Goal: Check status: Check status

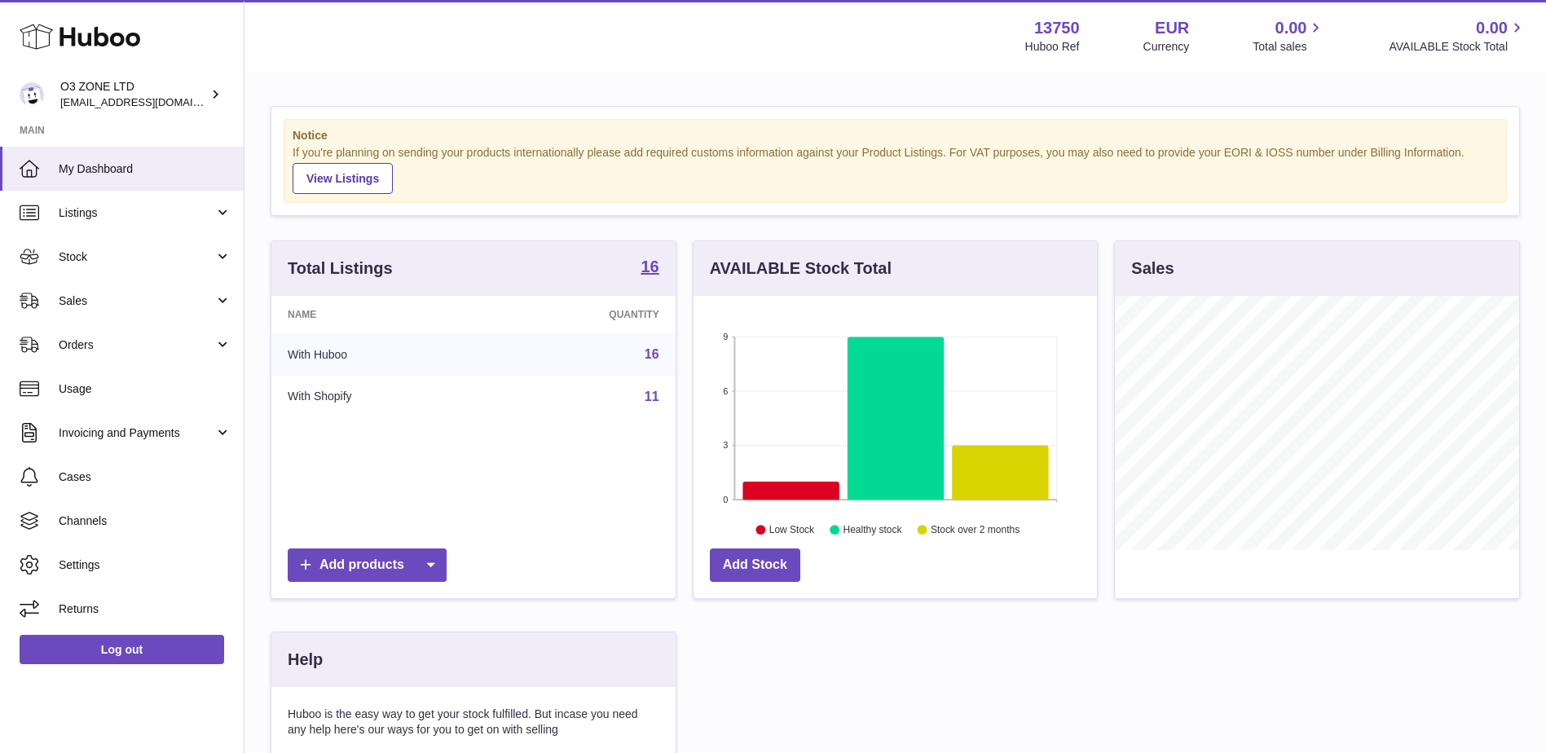
scroll to position [254, 407]
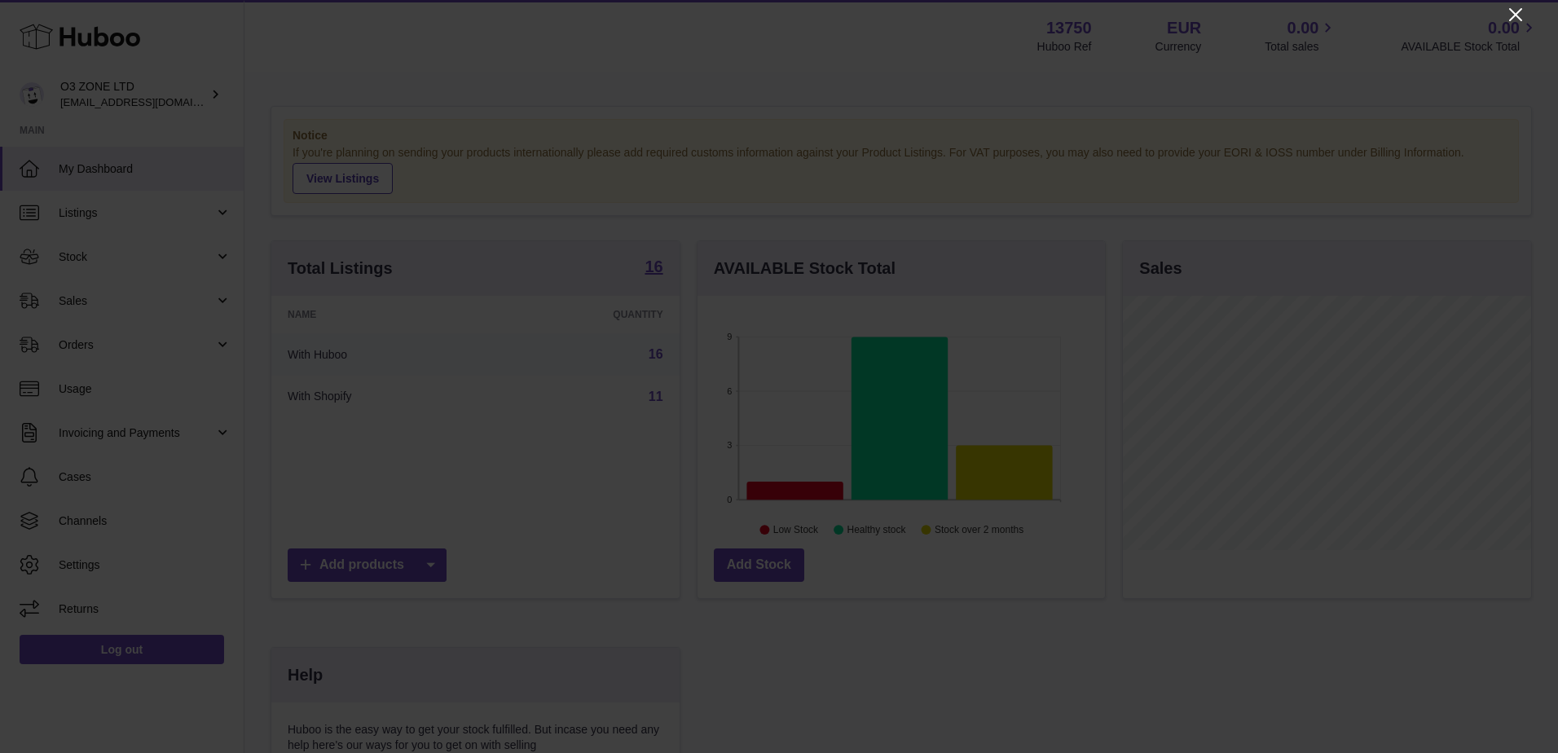
click at [1520, 11] on icon "Close" at bounding box center [1515, 14] width 13 height 13
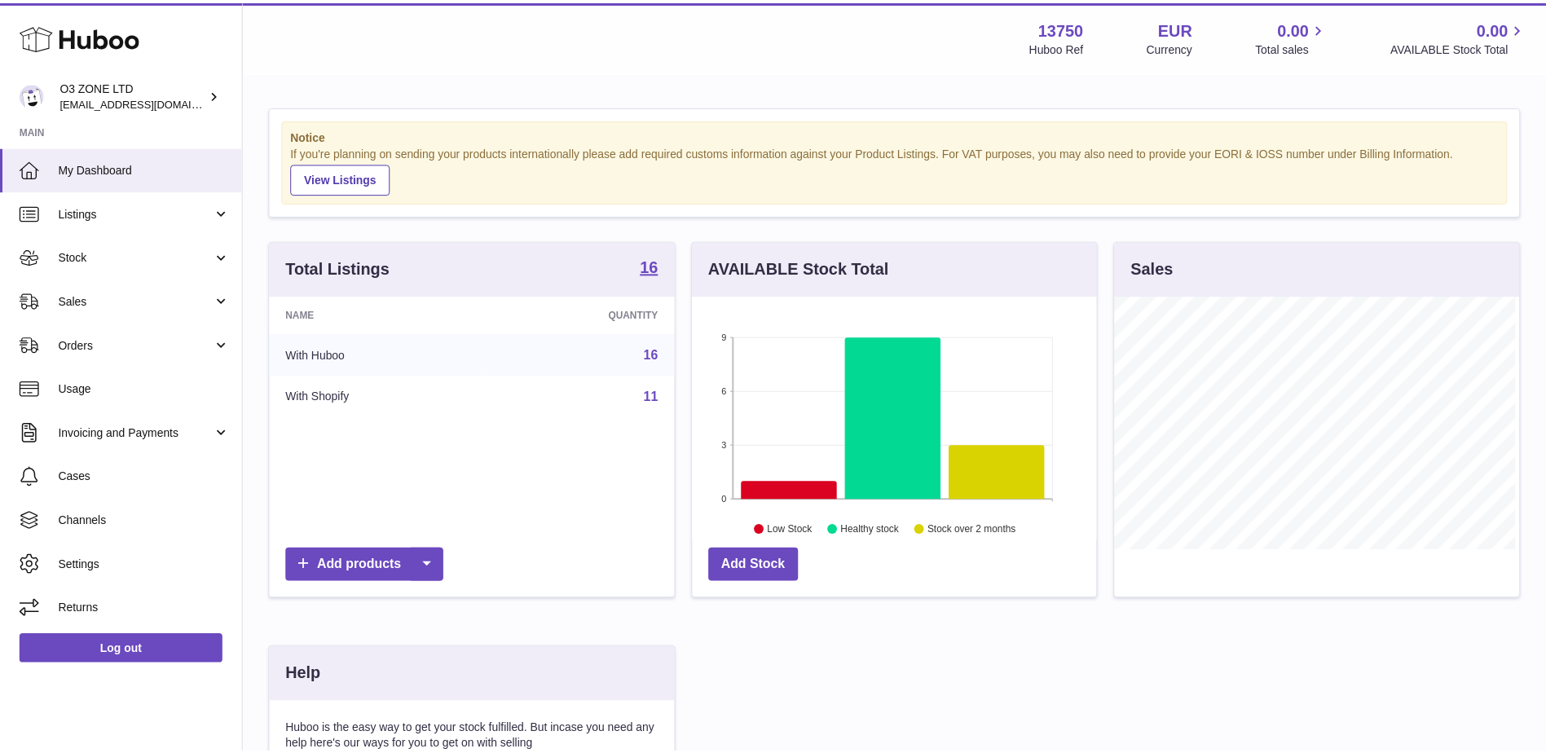
scroll to position [814741, 814591]
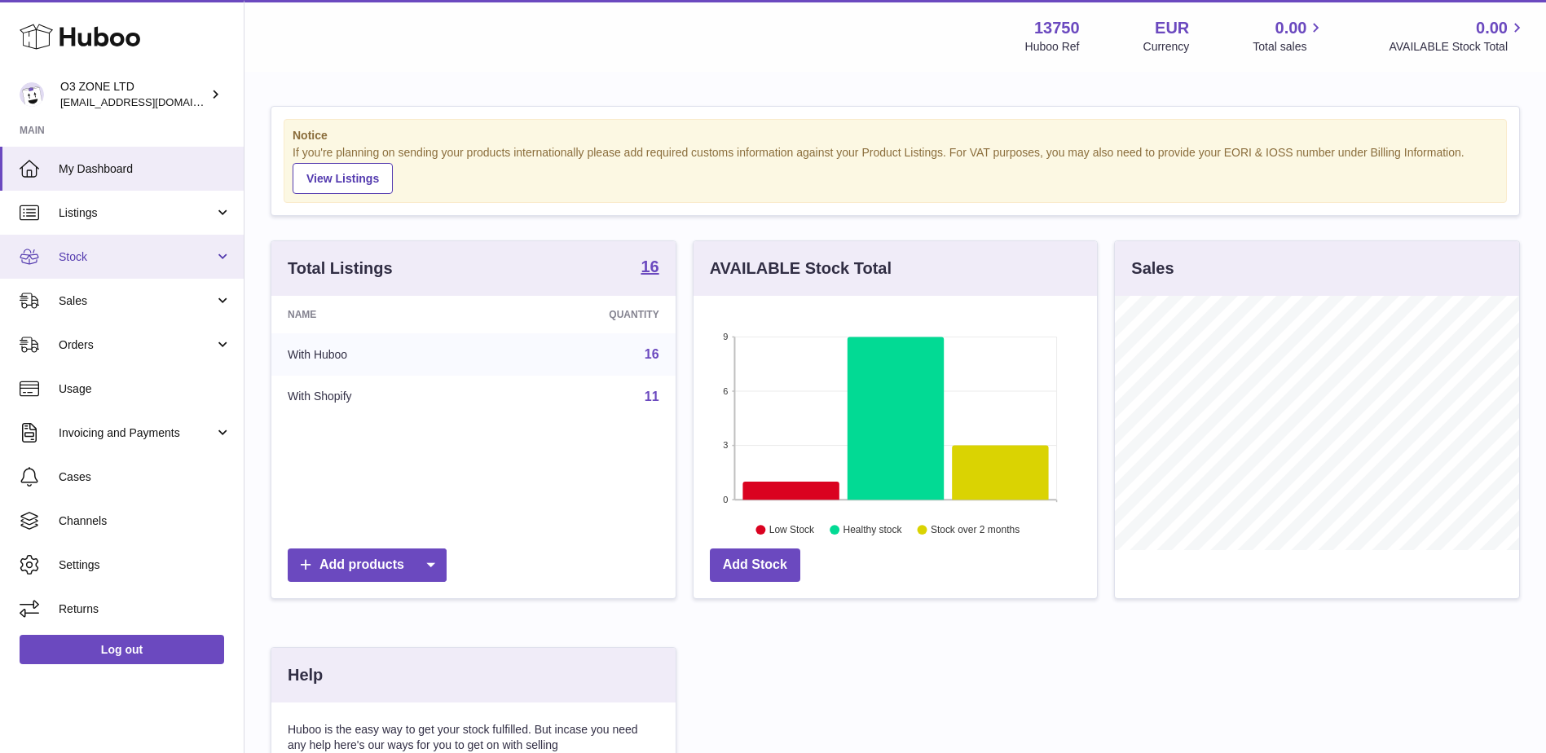
click at [134, 269] on link "Stock" at bounding box center [122, 257] width 244 height 44
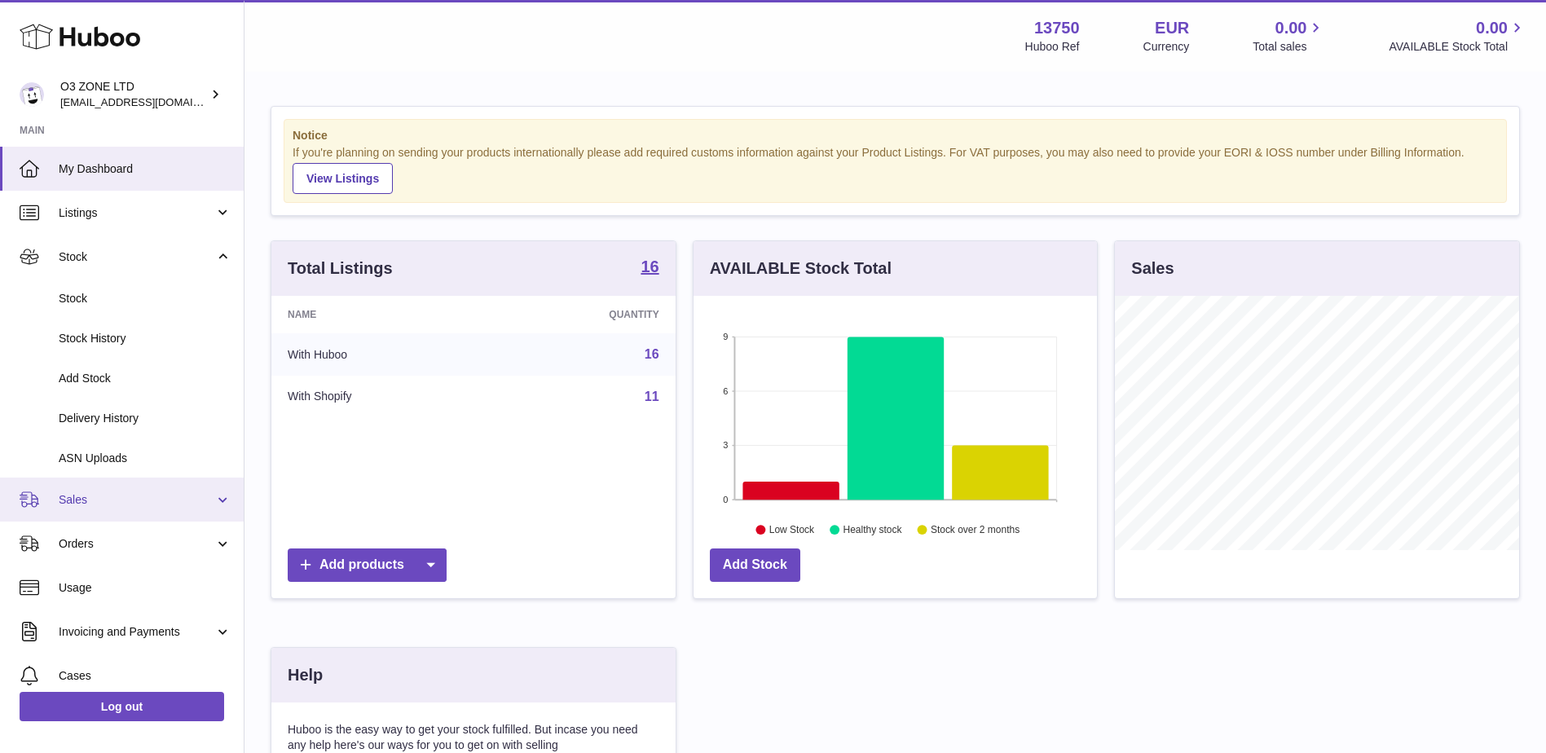
click at [83, 502] on span "Sales" at bounding box center [137, 499] width 156 height 15
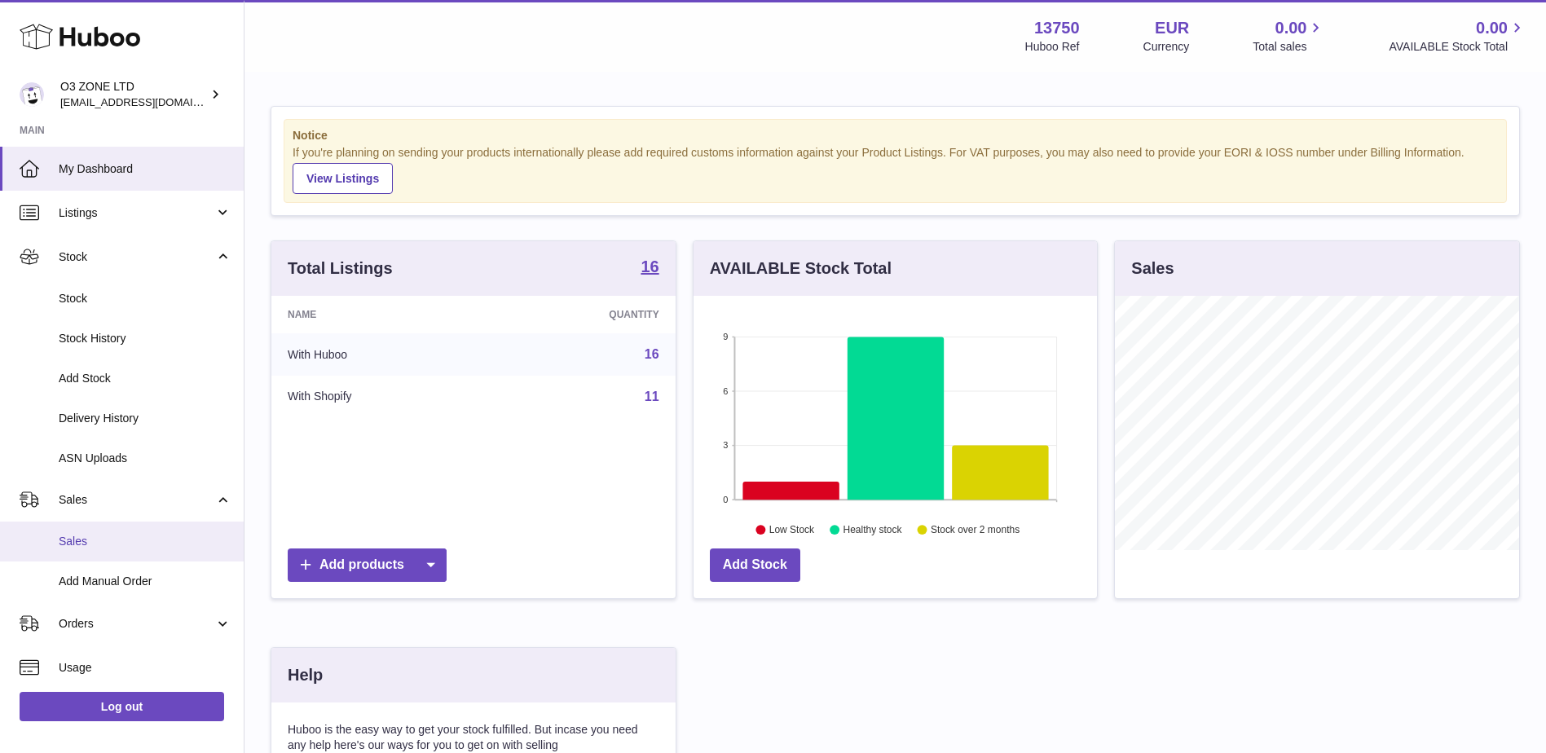
click at [90, 531] on link "Sales" at bounding box center [122, 542] width 244 height 40
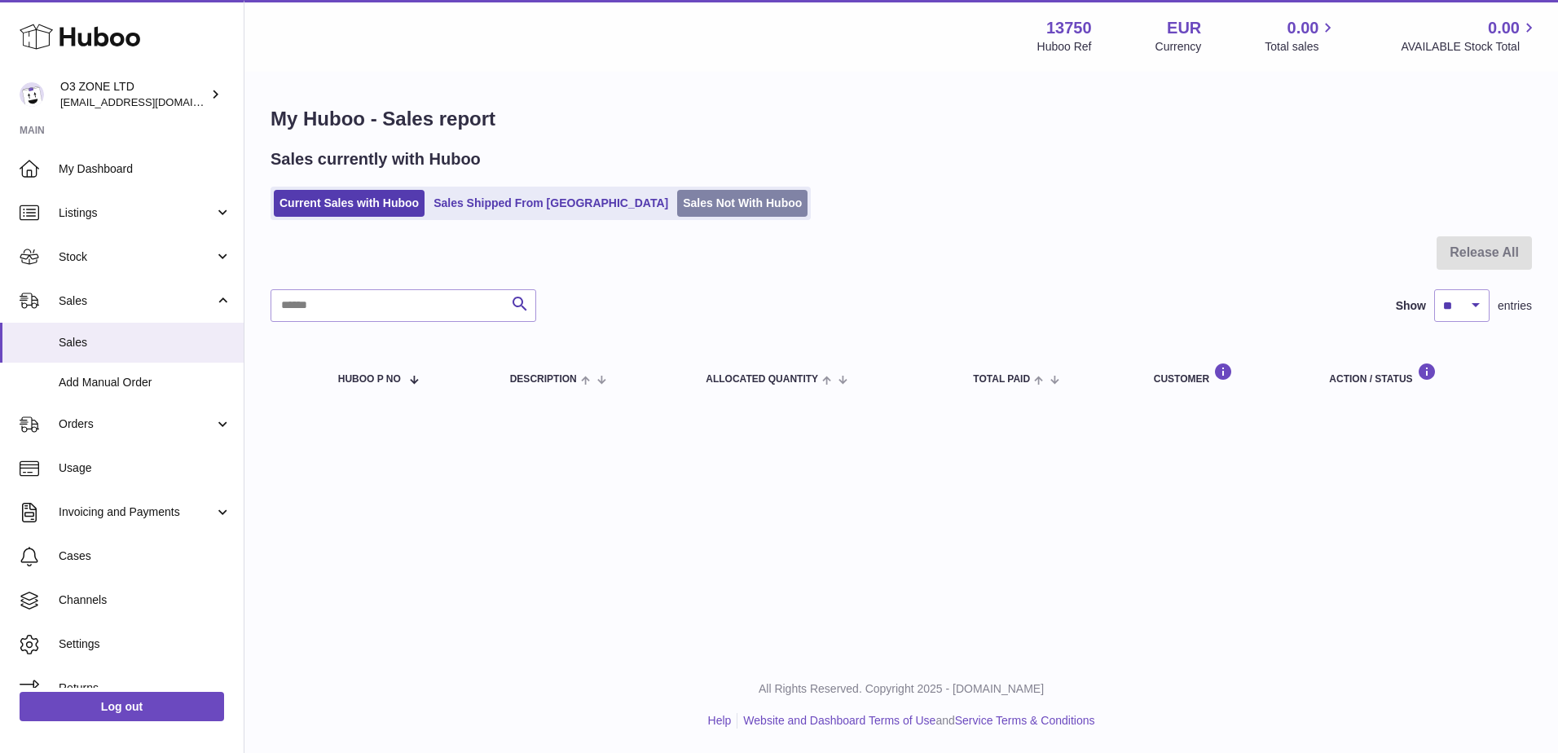
click at [677, 212] on link "Sales Not With Huboo" at bounding box center [742, 203] width 130 height 27
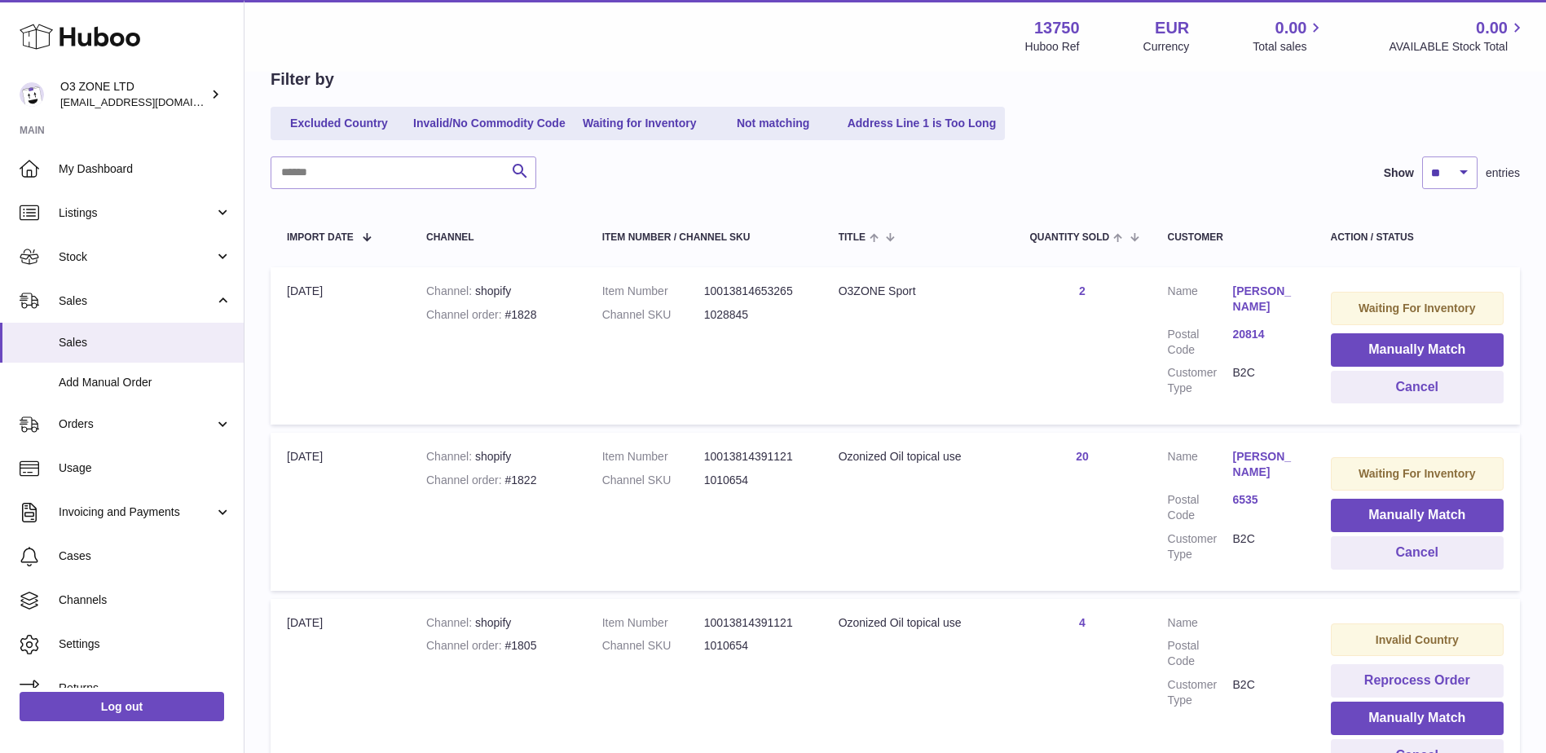
scroll to position [341, 0]
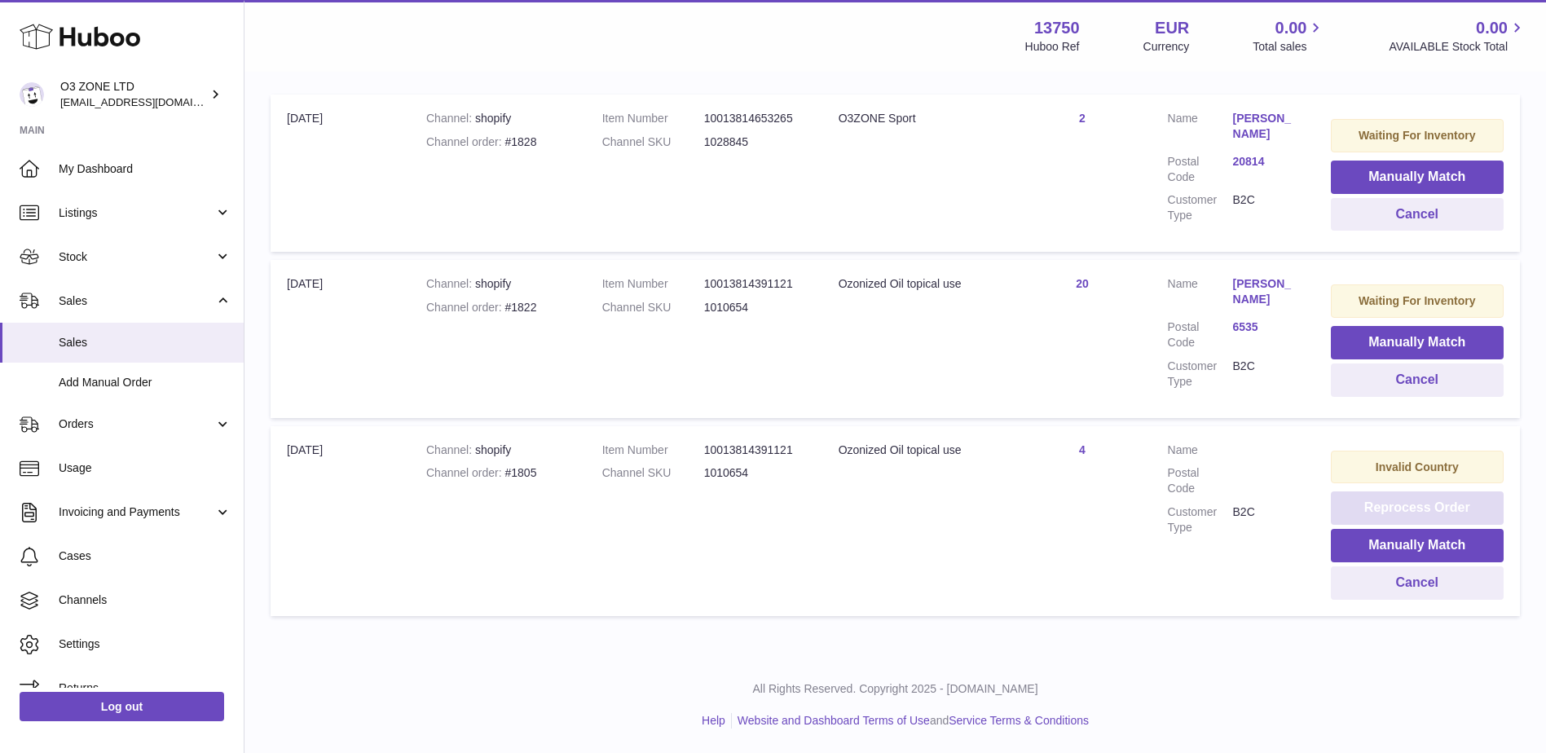
click at [1385, 505] on button "Reprocess Order" at bounding box center [1417, 507] width 173 height 33
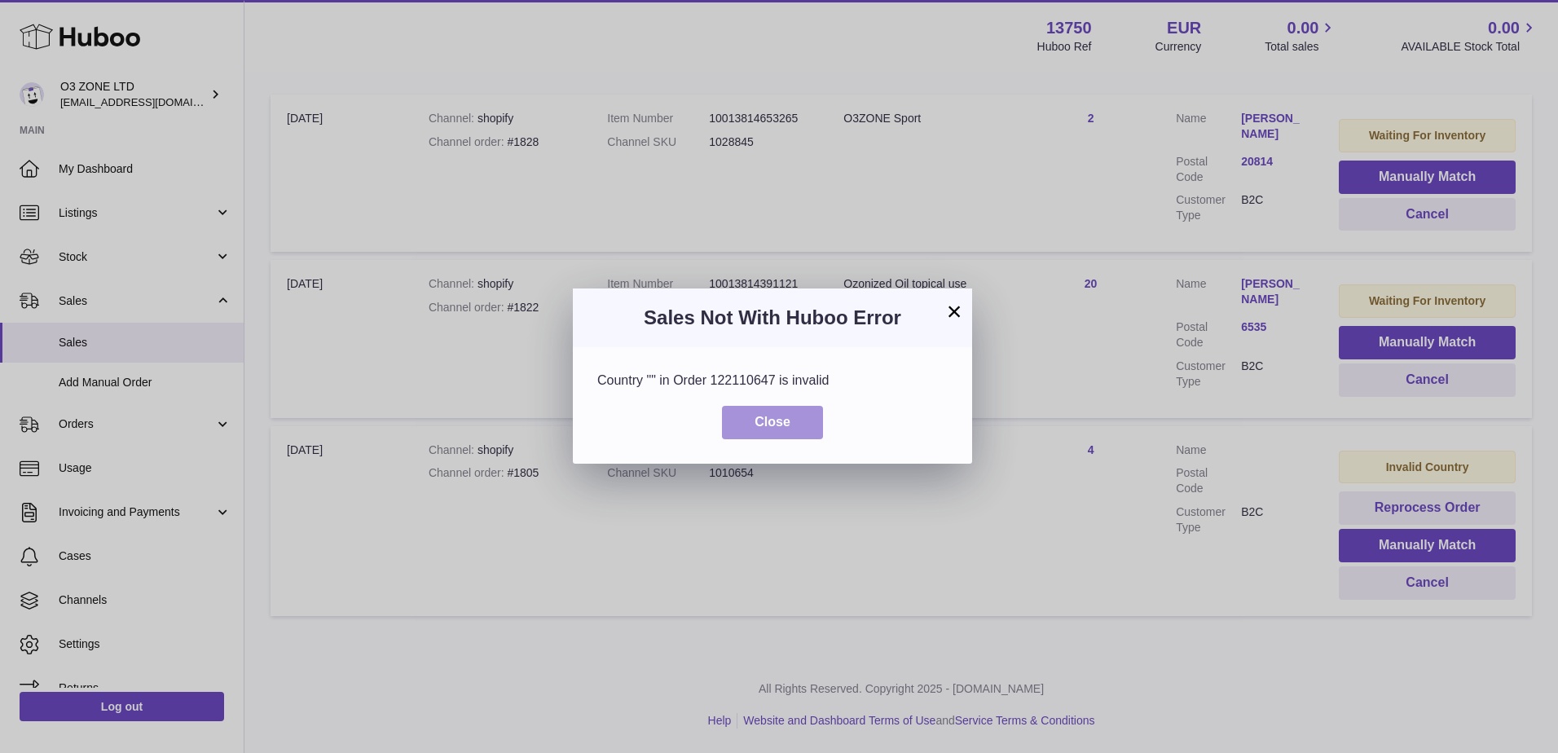
click at [771, 426] on span "Close" at bounding box center [773, 422] width 36 height 14
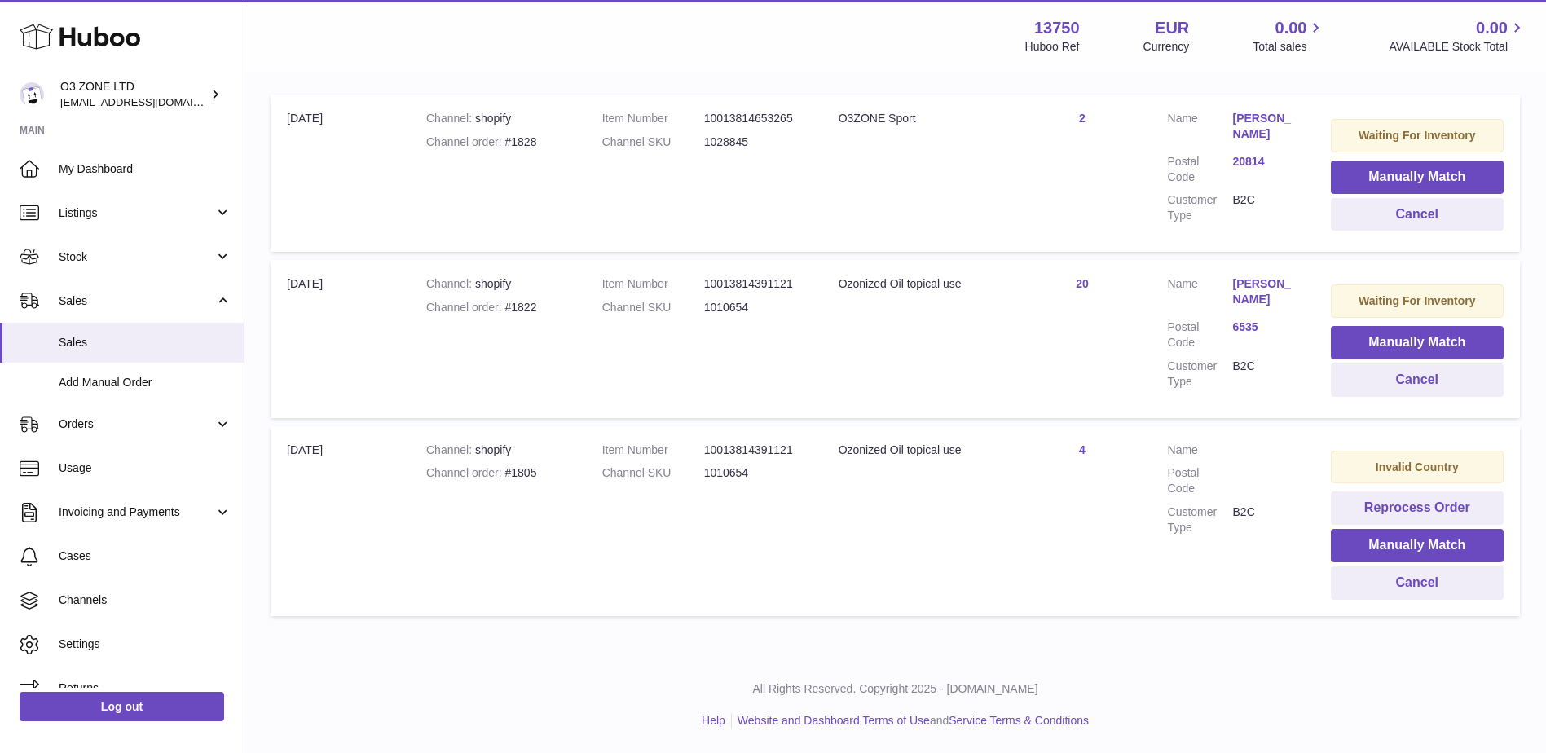
click at [530, 477] on div "Channel order #1805" at bounding box center [497, 472] width 143 height 15
click at [533, 477] on div "Channel order #1805" at bounding box center [497, 472] width 143 height 15
copy div "1805"
click at [710, 569] on td "Item Number 10013814391121 Channel SKU 1010654" at bounding box center [704, 521] width 236 height 190
click at [519, 475] on div "Channel order #1805" at bounding box center [497, 472] width 143 height 15
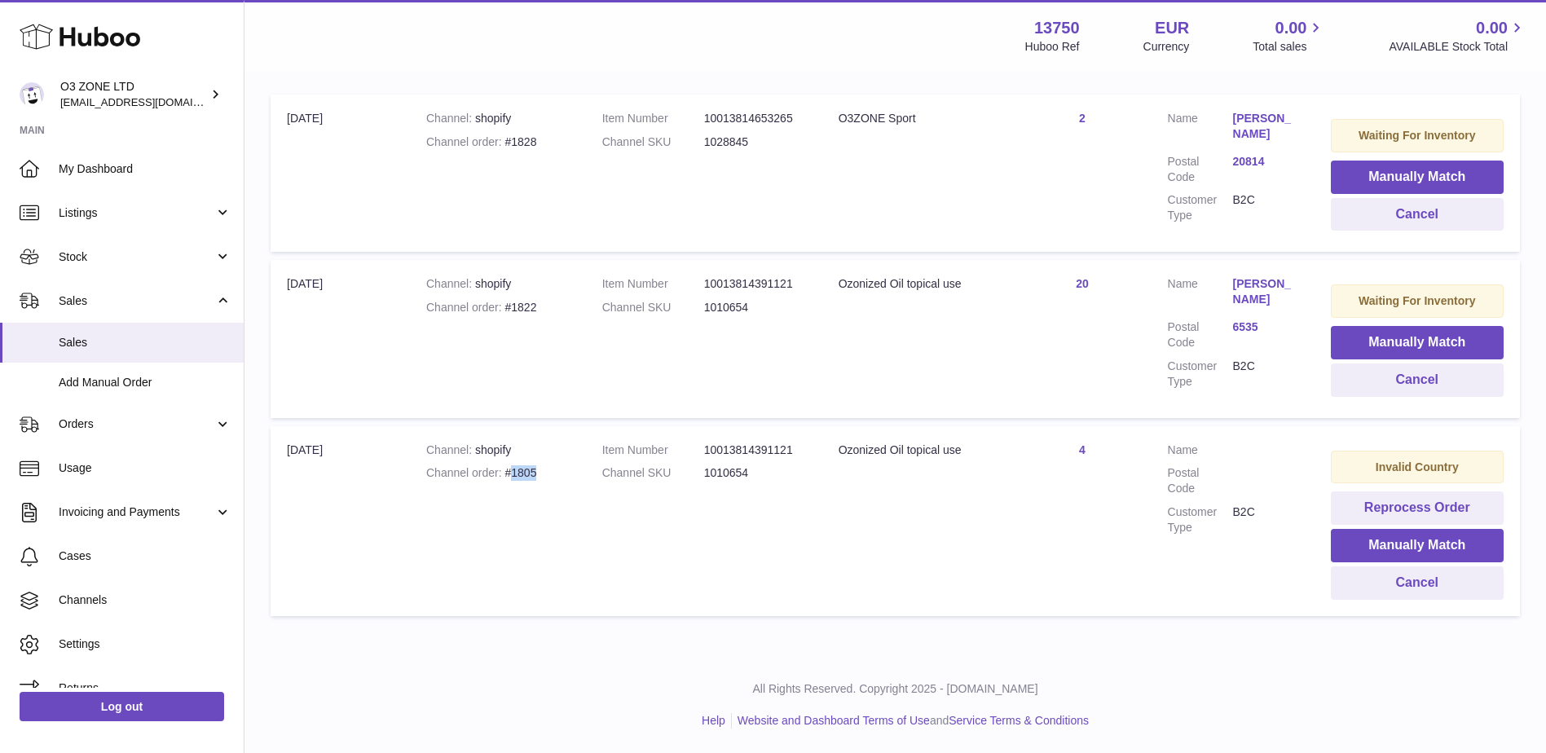
click at [519, 475] on div "Channel order #1805" at bounding box center [497, 472] width 143 height 15
copy div "1805"
click at [979, 579] on td "Title Ozonized Oil topical use" at bounding box center [918, 521] width 192 height 190
click at [1465, 506] on button "Reprocess Order" at bounding box center [1417, 507] width 173 height 33
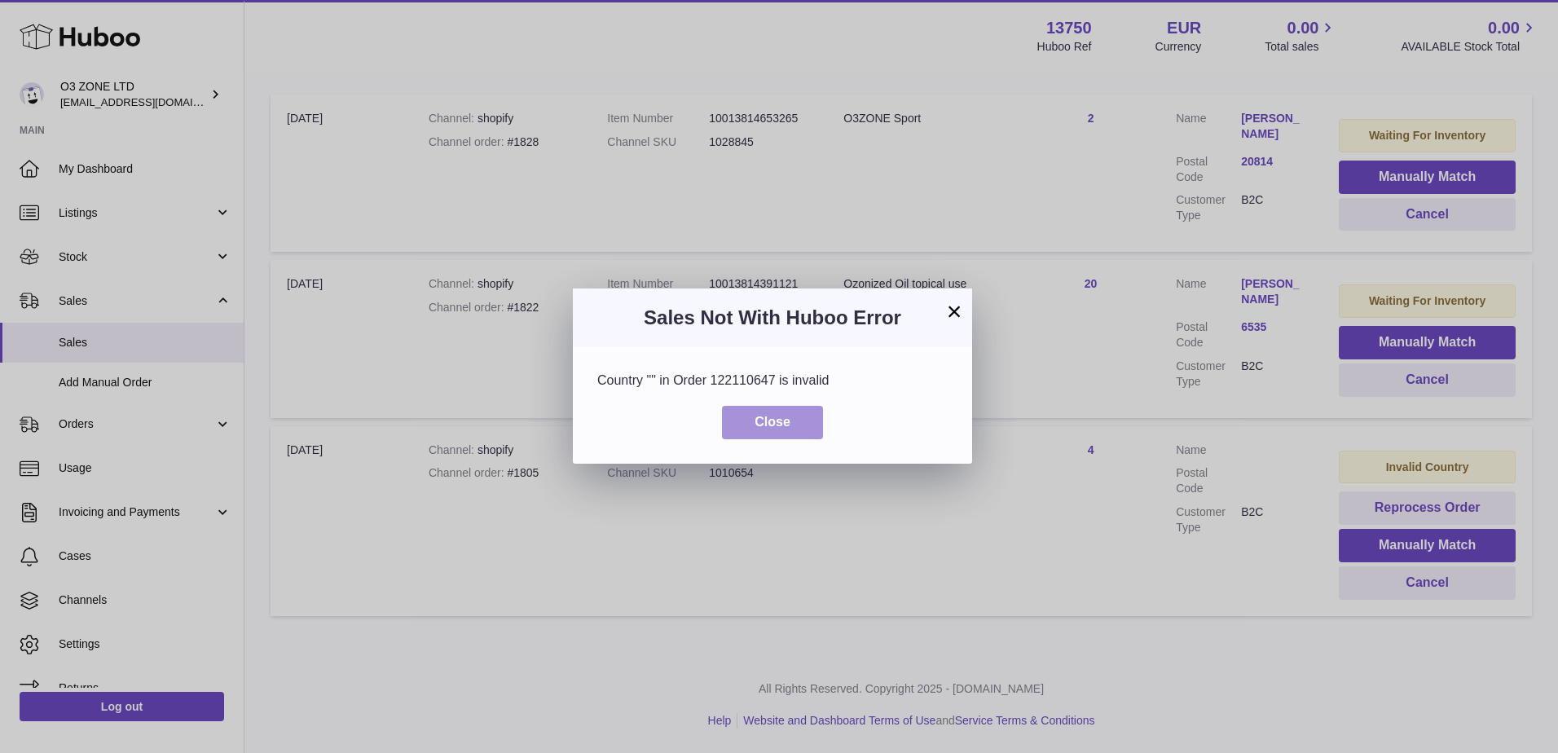
click at [762, 411] on button "Close" at bounding box center [772, 422] width 101 height 33
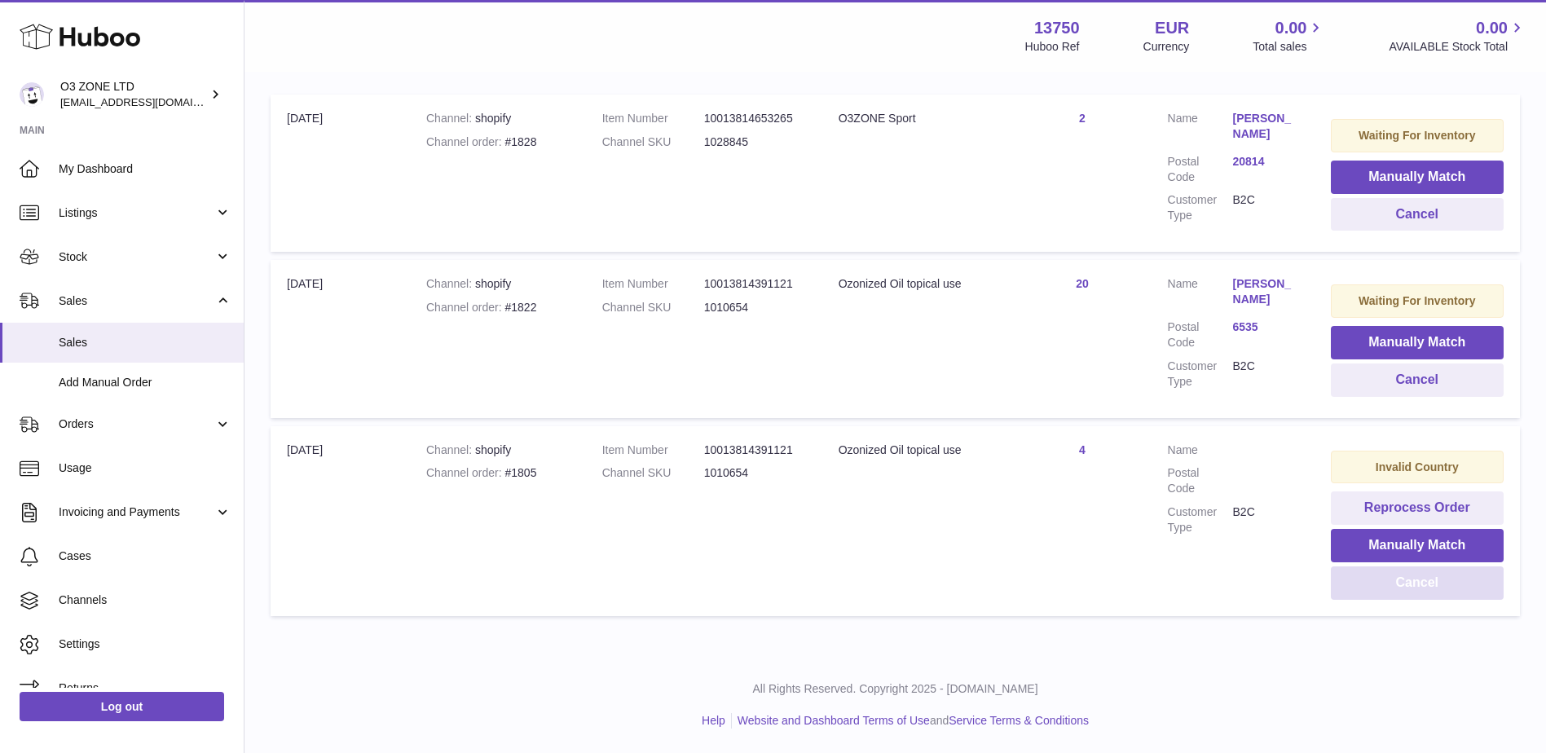
click at [1412, 584] on button "Cancel" at bounding box center [1417, 582] width 173 height 33
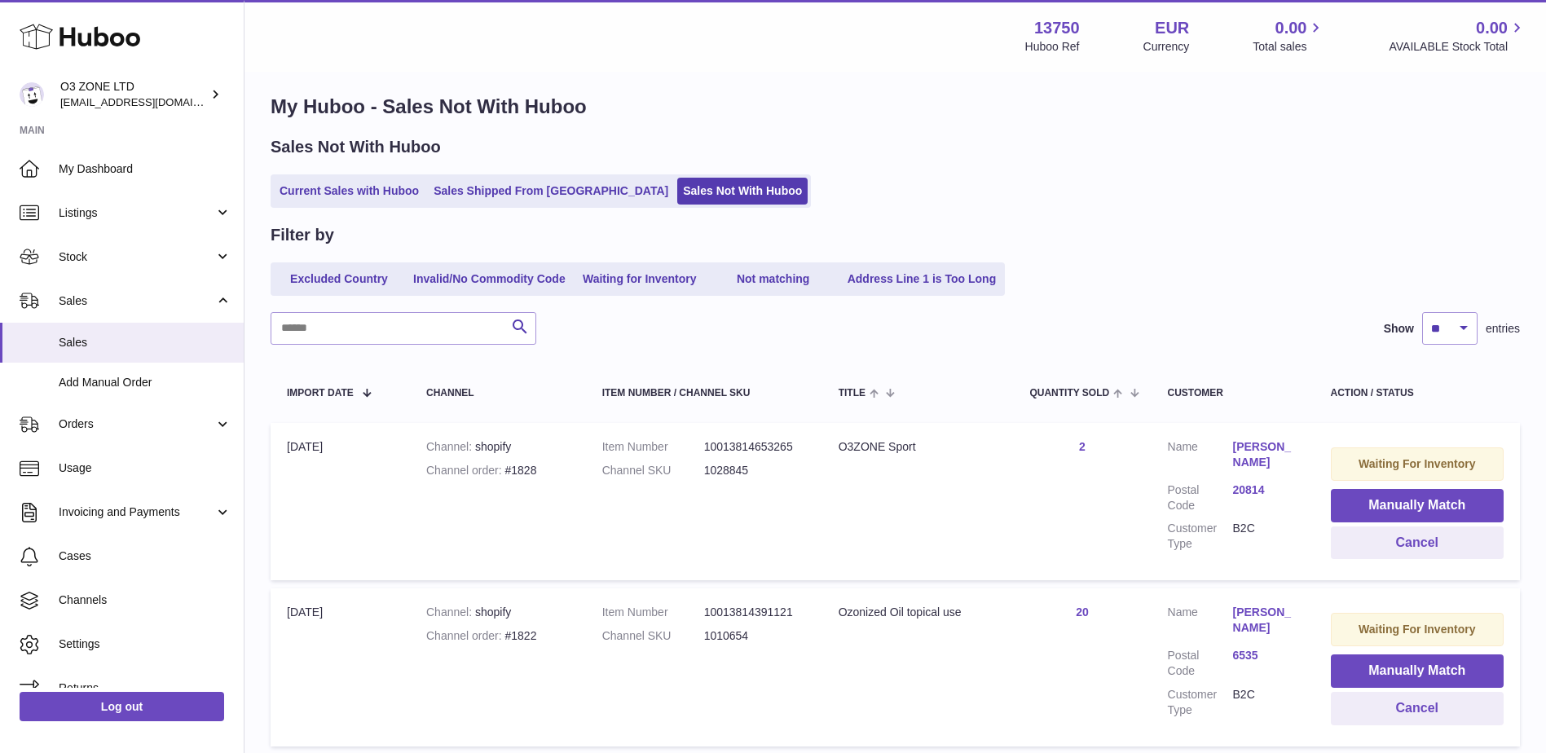
scroll to position [0, 0]
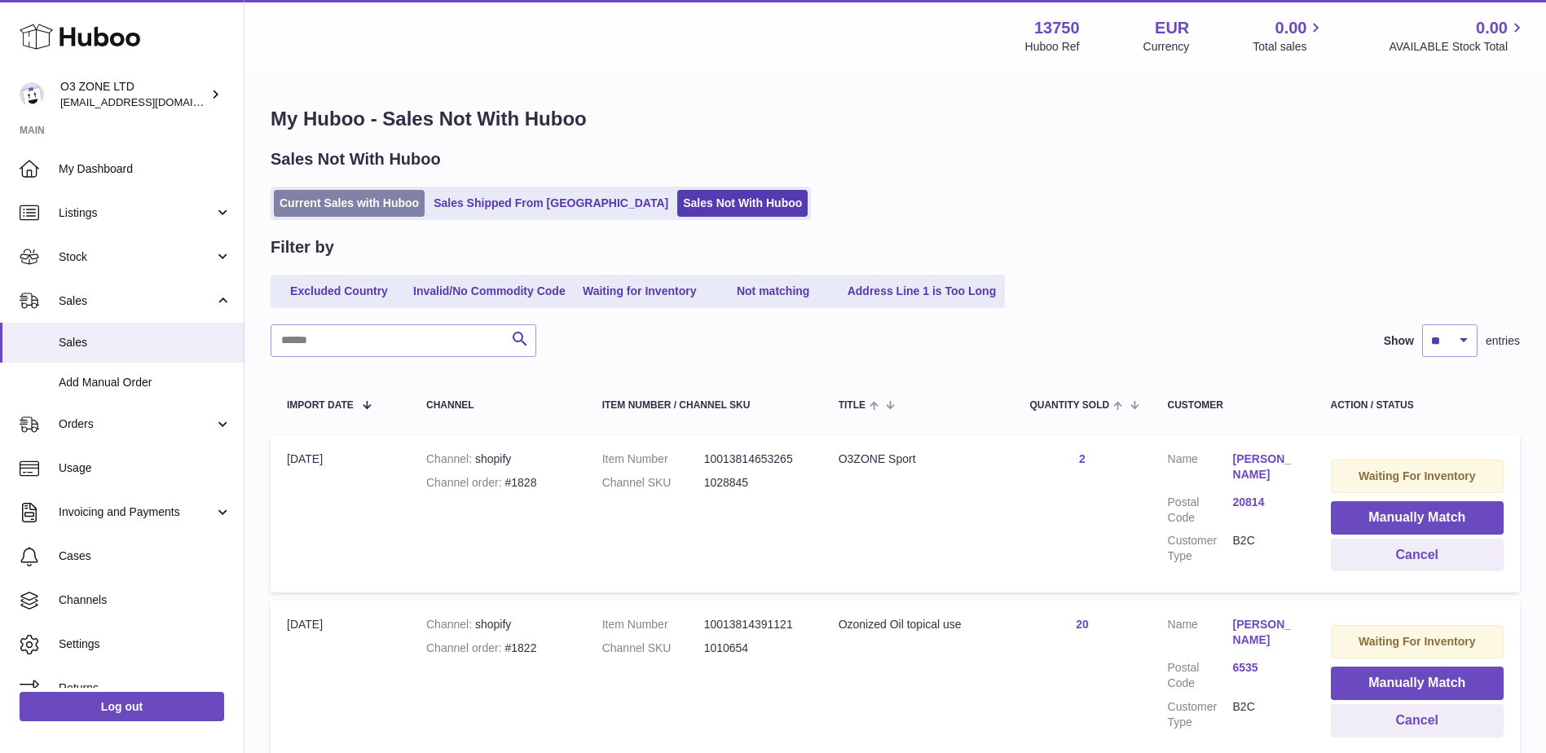
click at [340, 206] on link "Current Sales with Huboo" at bounding box center [349, 203] width 151 height 27
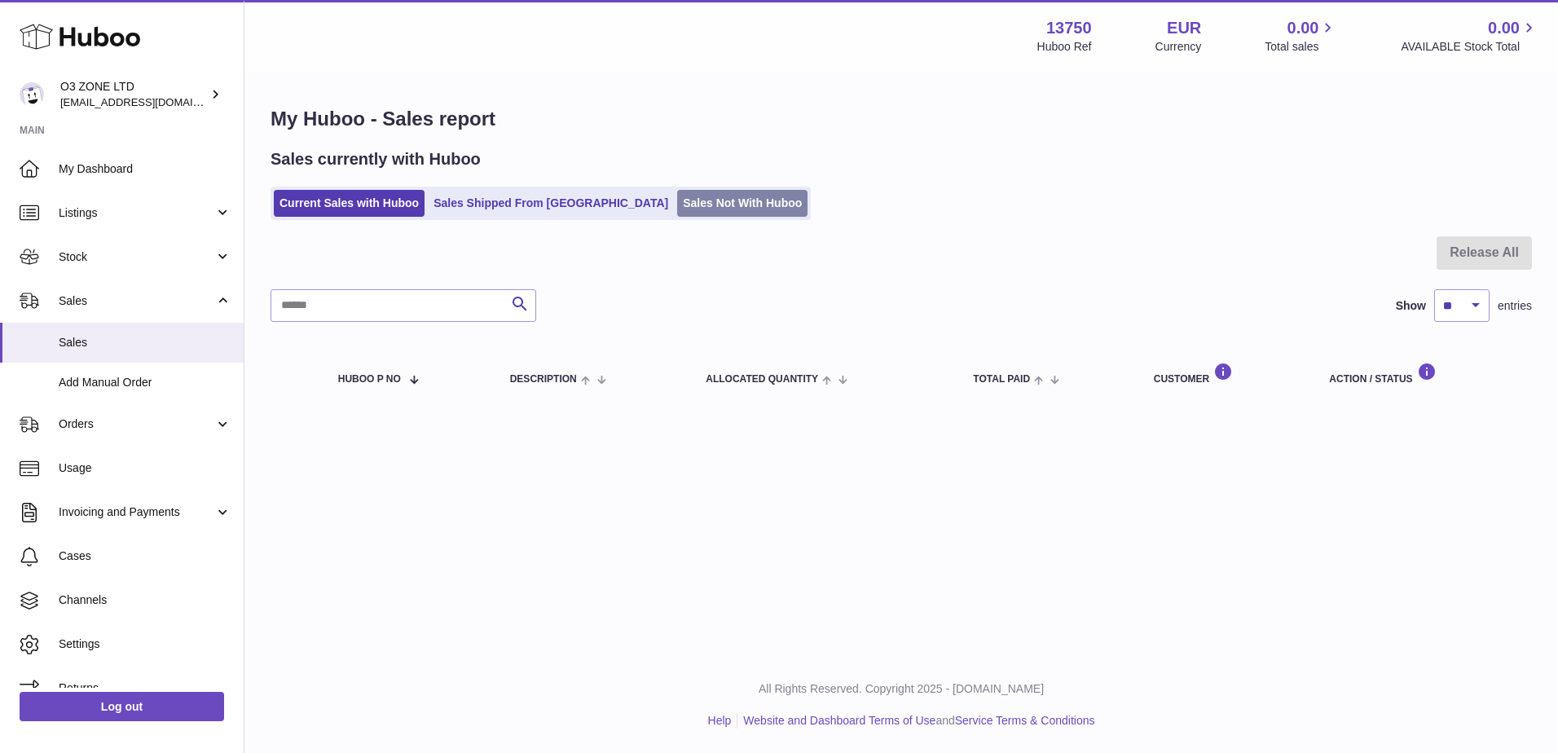
click at [677, 200] on link "Sales Not With Huboo" at bounding box center [742, 203] width 130 height 27
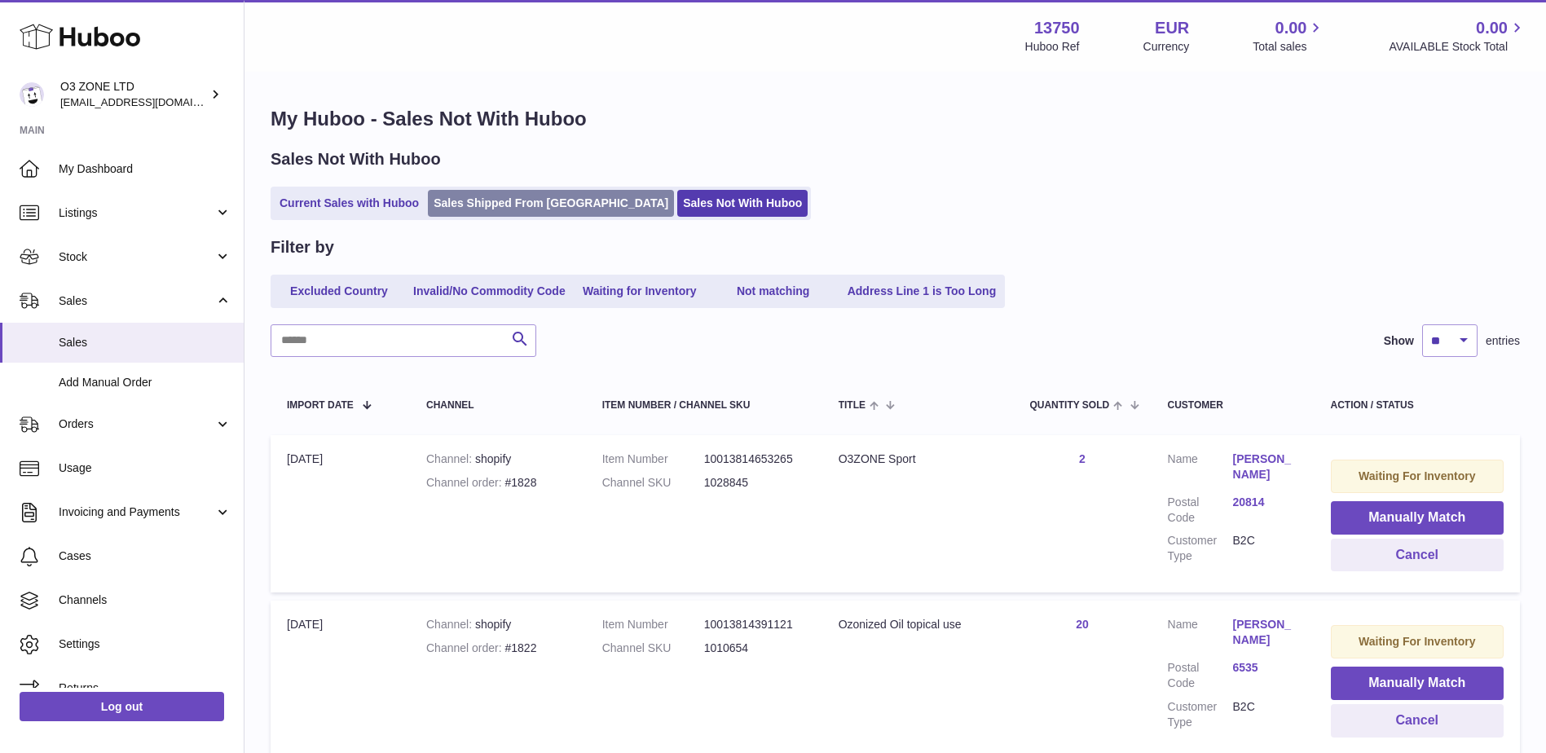
click at [472, 207] on link "Sales Shipped From [GEOGRAPHIC_DATA]" at bounding box center [551, 203] width 246 height 27
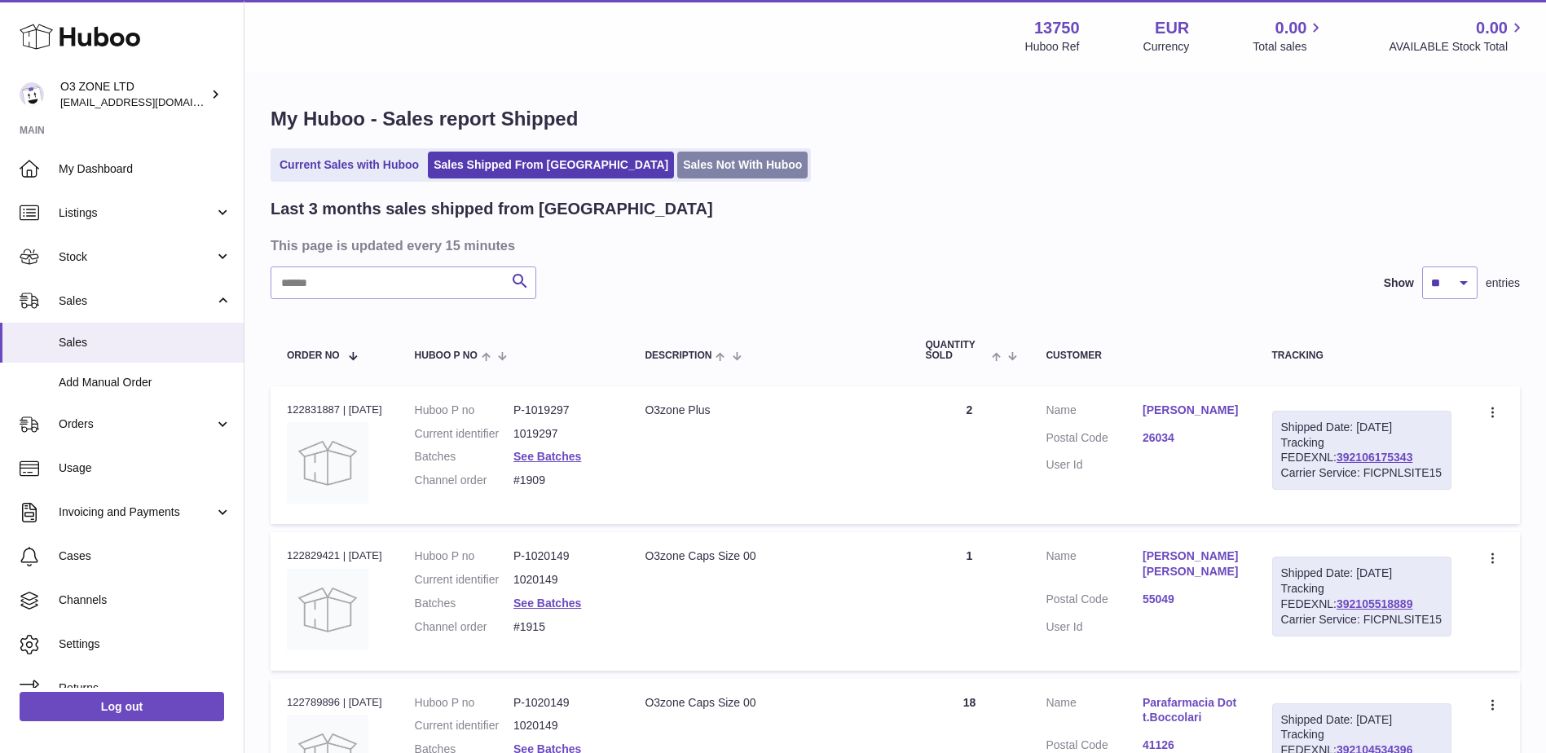
click at [677, 172] on link "Sales Not With Huboo" at bounding box center [742, 165] width 130 height 27
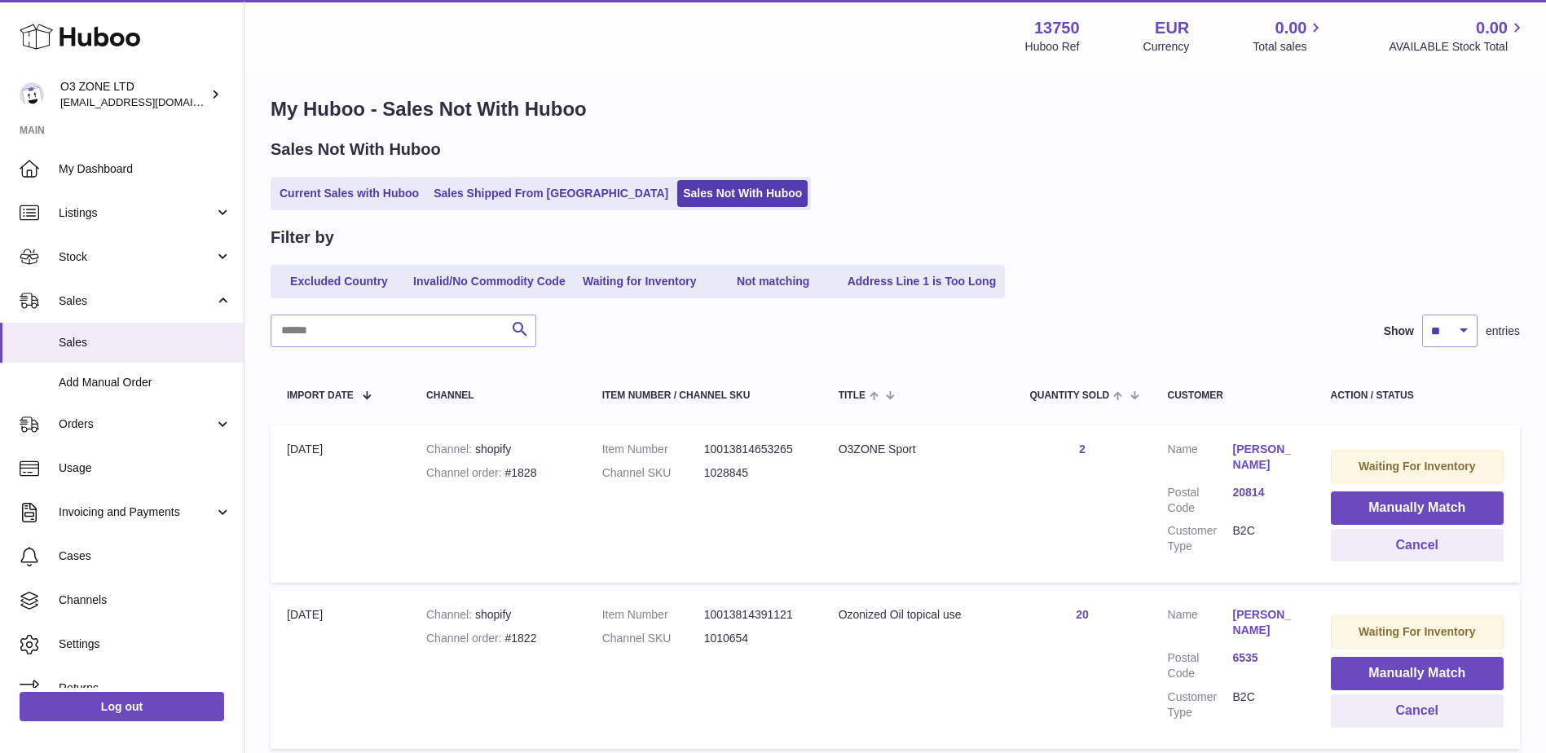
scroll to position [142, 0]
